Goal: Information Seeking & Learning: Check status

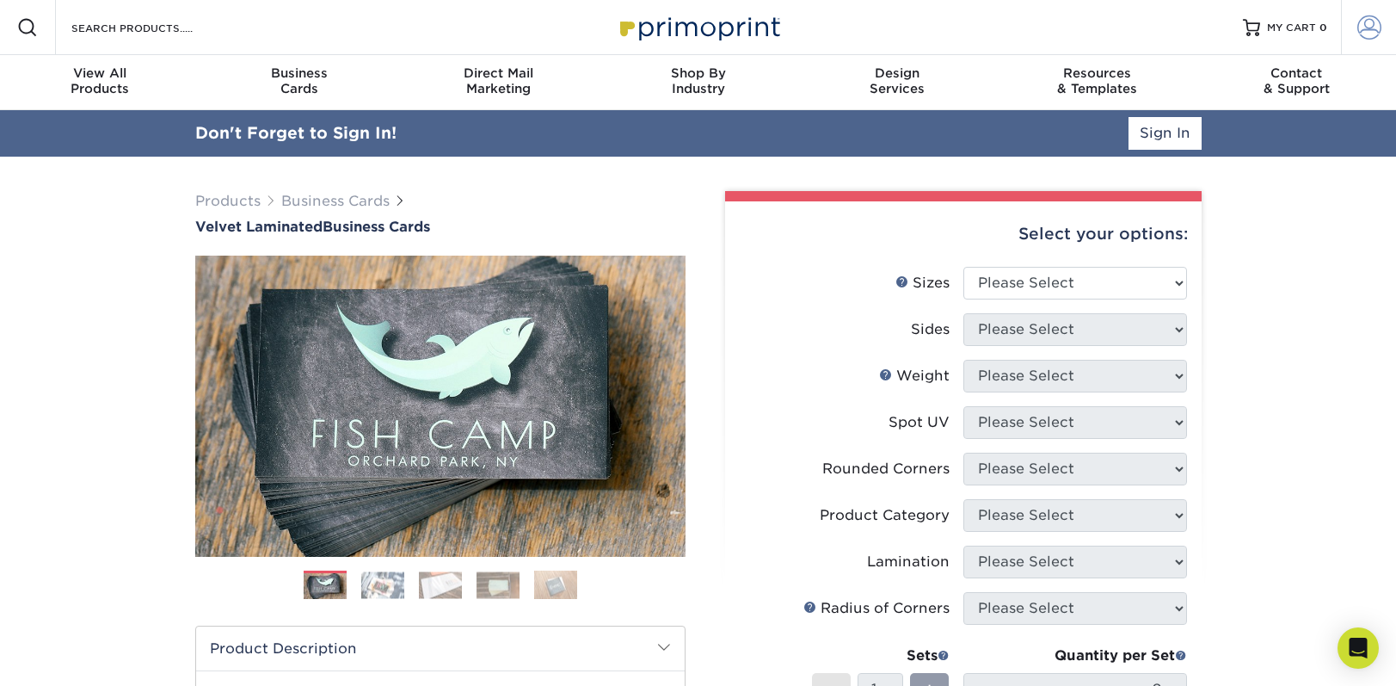
click at [1362, 25] on span at bounding box center [1369, 27] width 24 height 24
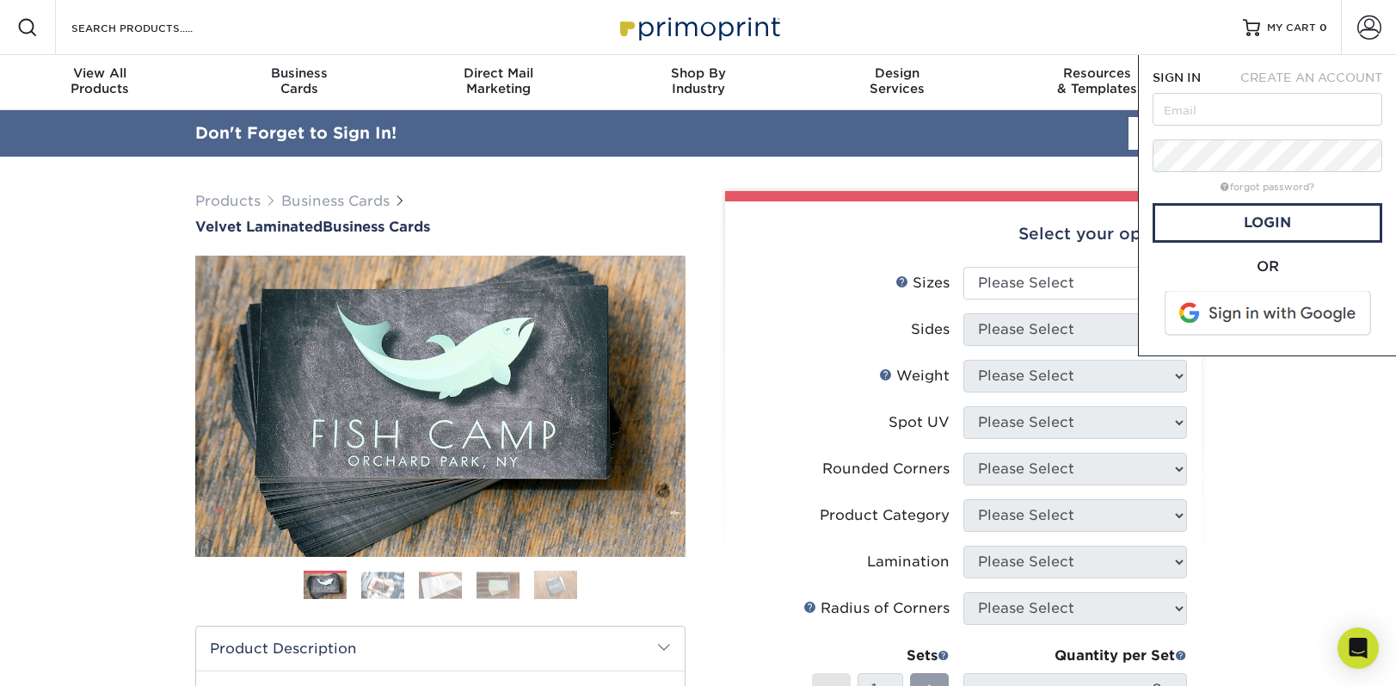
click at [1255, 306] on span at bounding box center [1269, 313] width 219 height 45
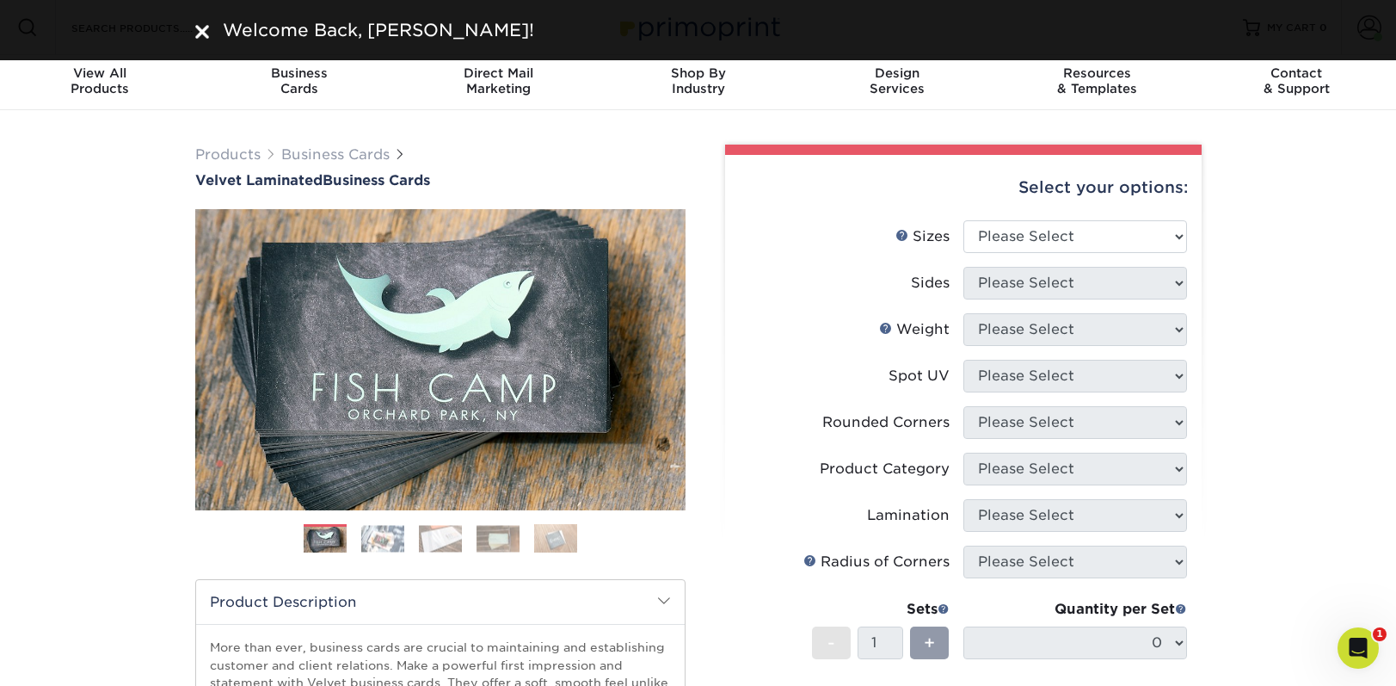
click at [201, 31] on img at bounding box center [202, 32] width 14 height 14
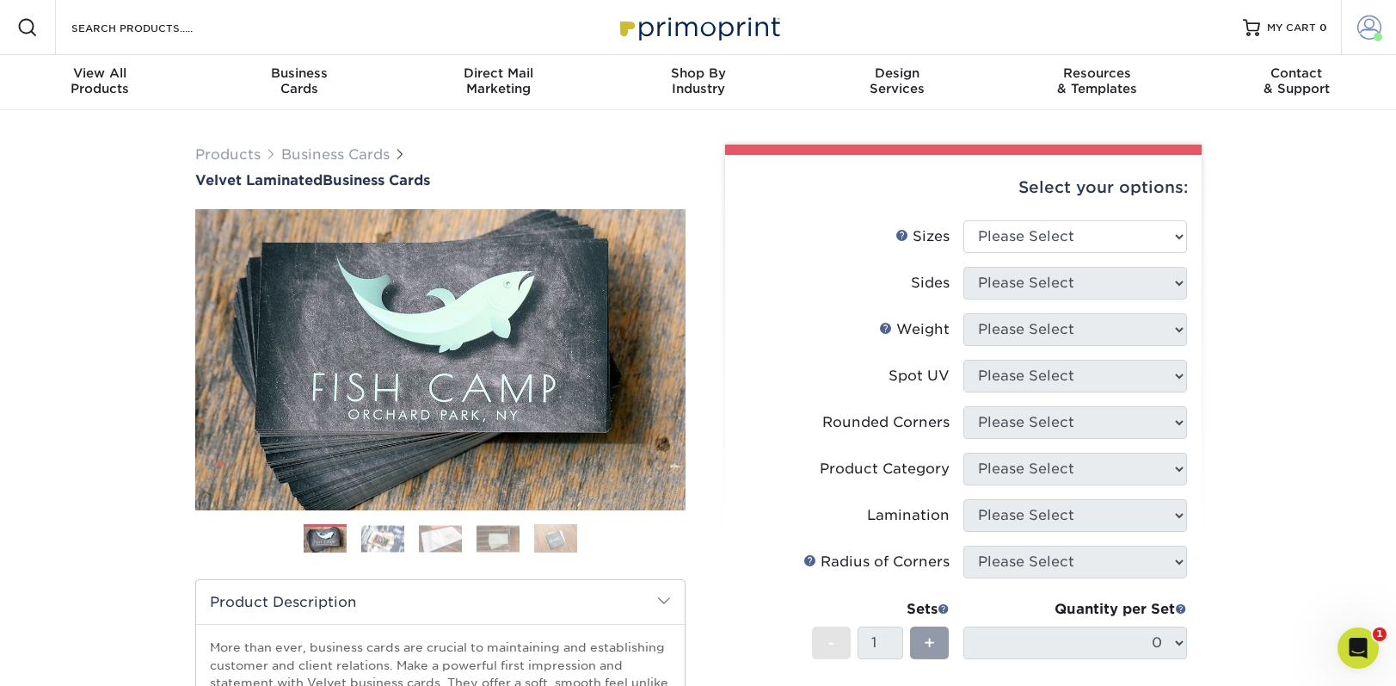
click at [1368, 29] on span at bounding box center [1369, 27] width 24 height 24
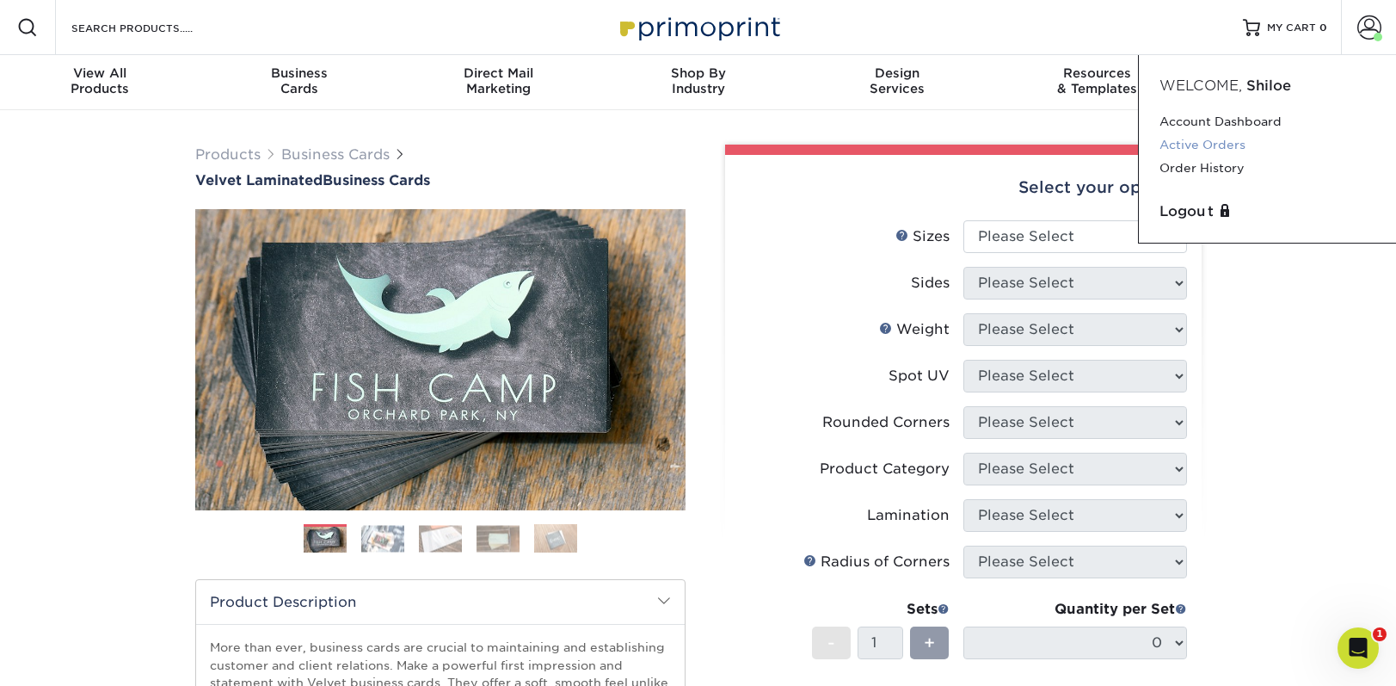
click at [1215, 144] on link "Active Orders" at bounding box center [1268, 144] width 216 height 23
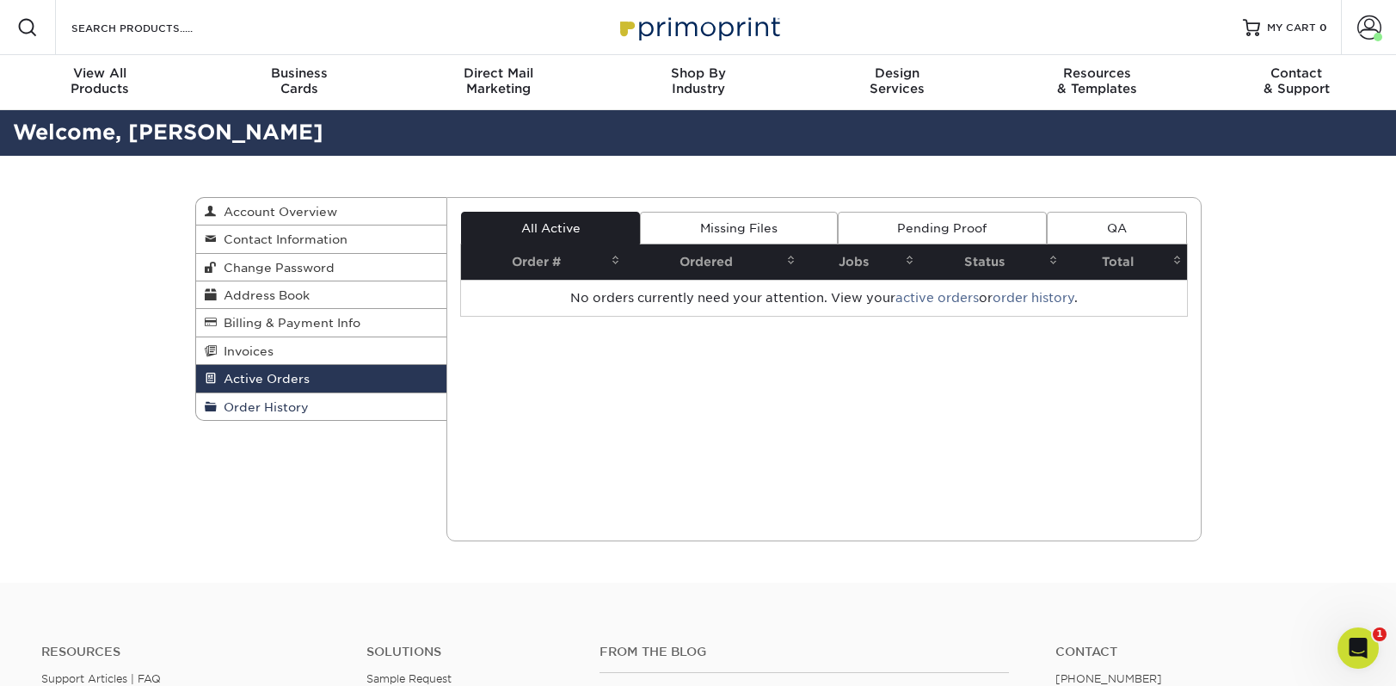
click at [251, 409] on span "Order History" at bounding box center [263, 407] width 92 height 14
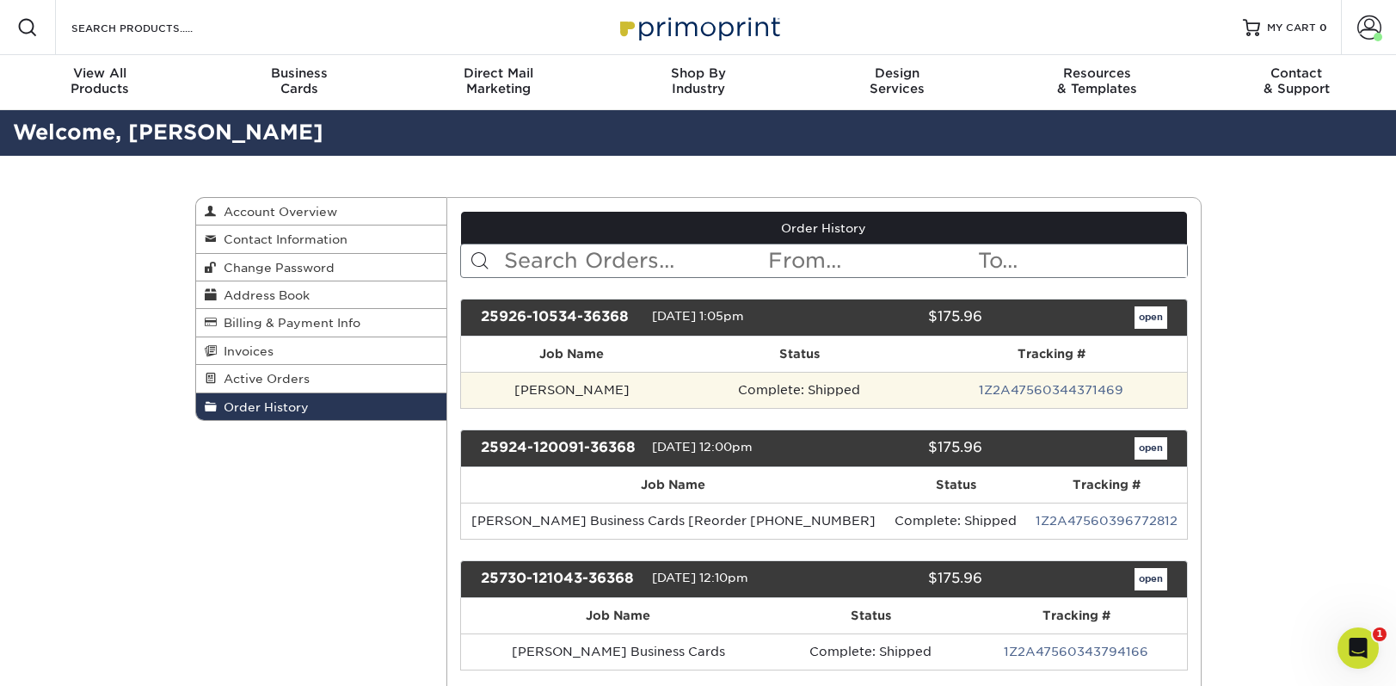
click at [1013, 381] on td "1Z2A47560344371469" at bounding box center [1051, 390] width 271 height 36
click at [1013, 384] on link "1Z2A47560344371469" at bounding box center [1051, 390] width 145 height 14
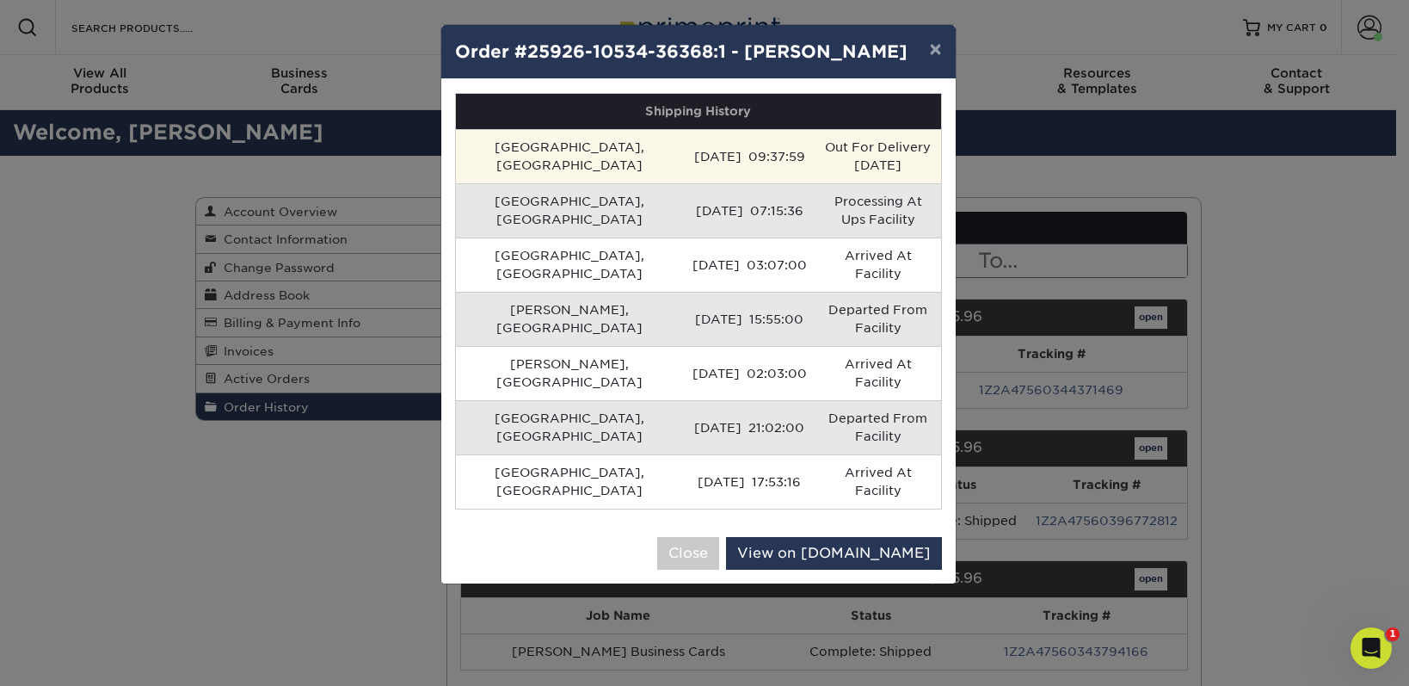
click at [684, 150] on td "[DATE] 09:37:59" at bounding box center [750, 156] width 132 height 54
click at [877, 156] on td "Out For Delivery [DATE]" at bounding box center [879, 156] width 126 height 54
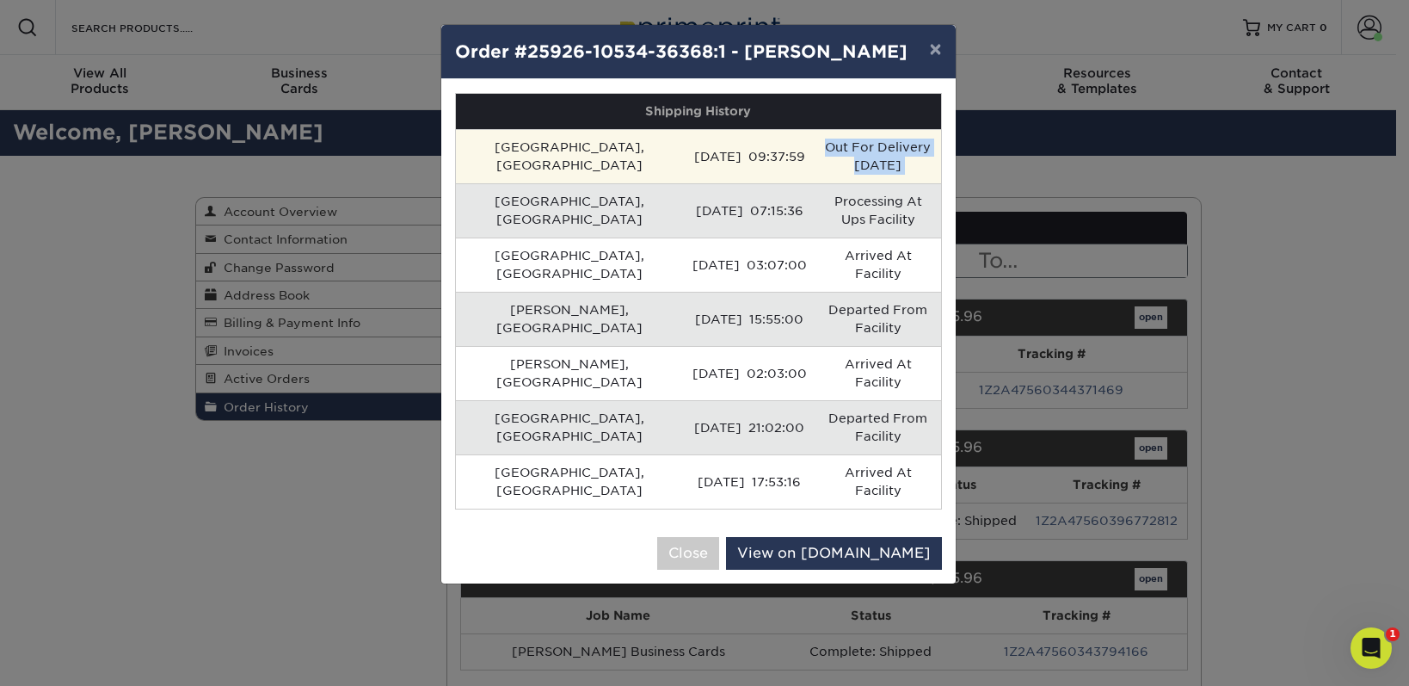
click at [877, 156] on td "Out For Delivery [DATE]" at bounding box center [879, 156] width 126 height 54
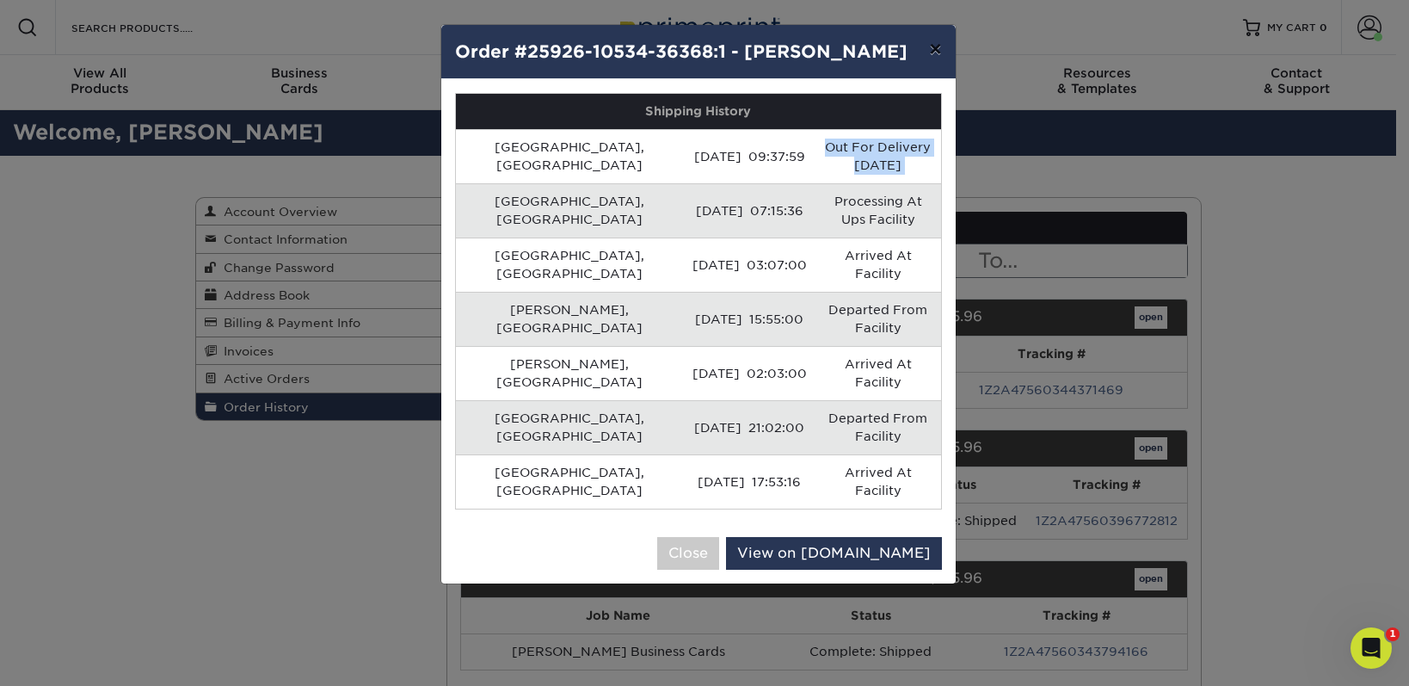
click at [931, 50] on button "×" at bounding box center [935, 49] width 40 height 48
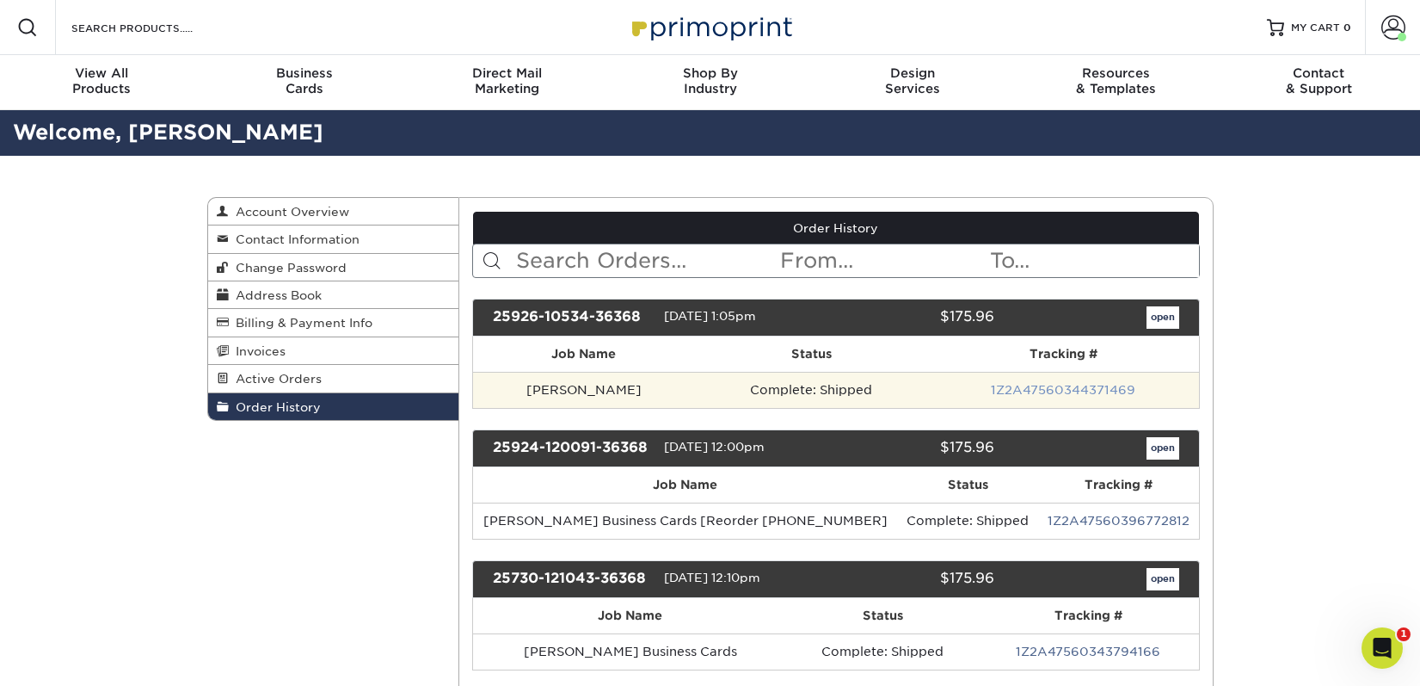
click at [1056, 388] on link "1Z2A47560344371469" at bounding box center [1063, 390] width 145 height 14
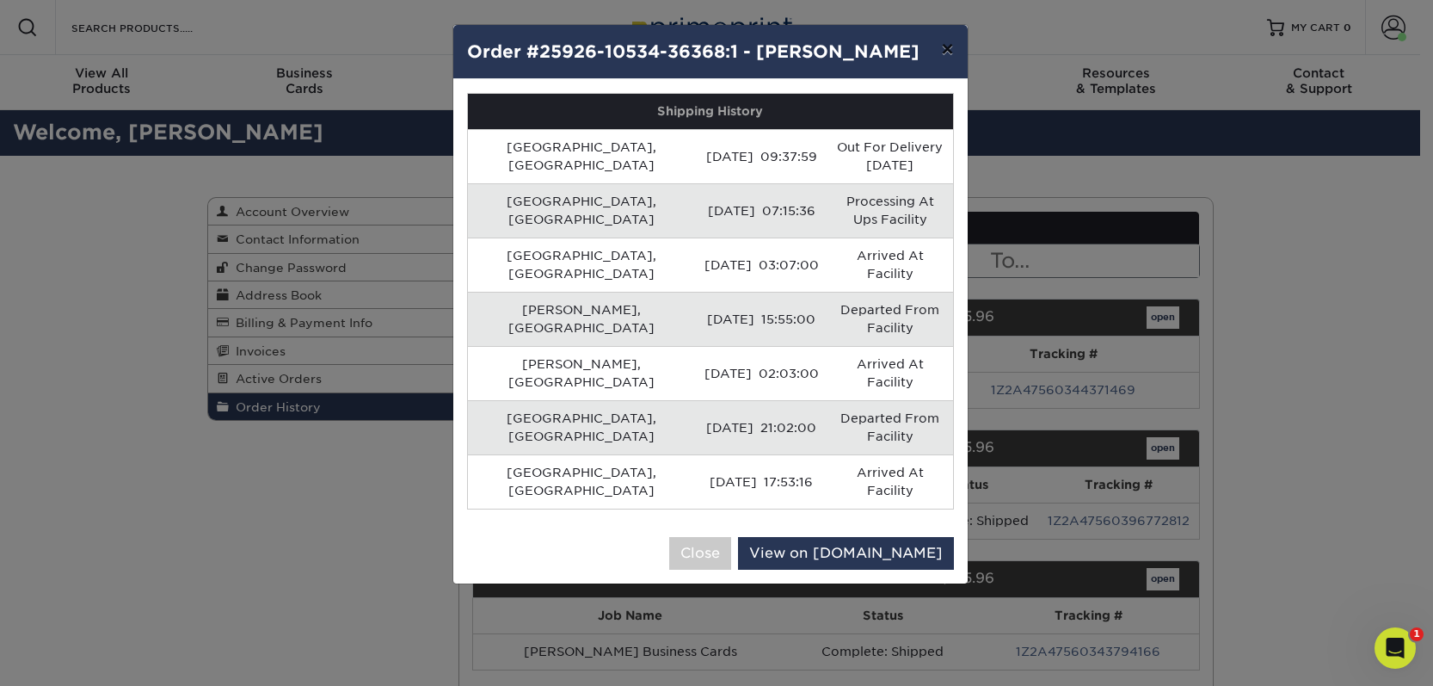
click at [952, 52] on button "×" at bounding box center [947, 49] width 40 height 48
